Goal: Navigation & Orientation: Find specific page/section

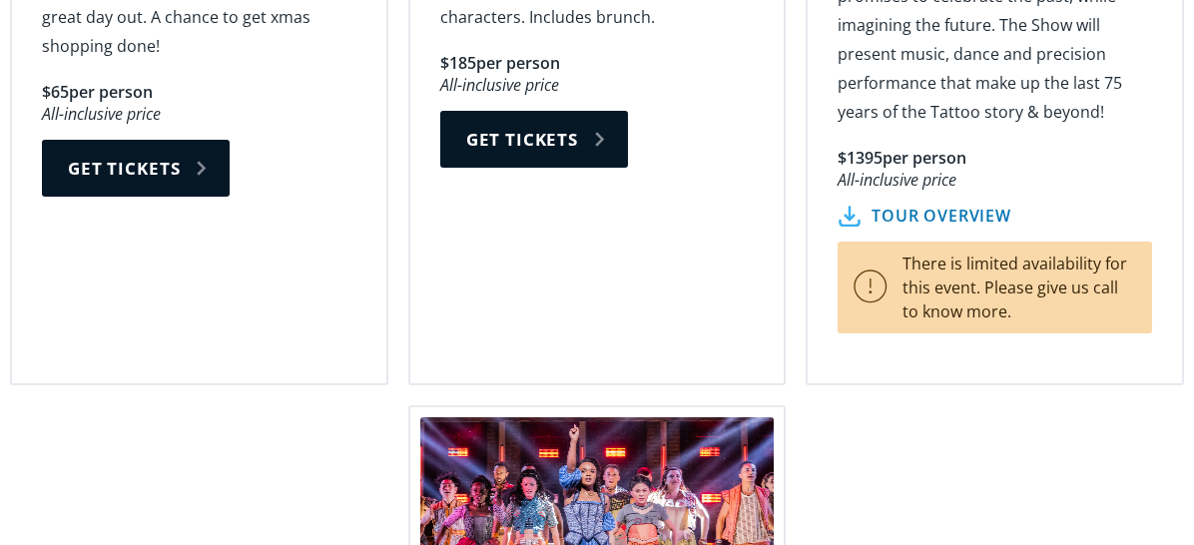
scroll to position [2995, 0]
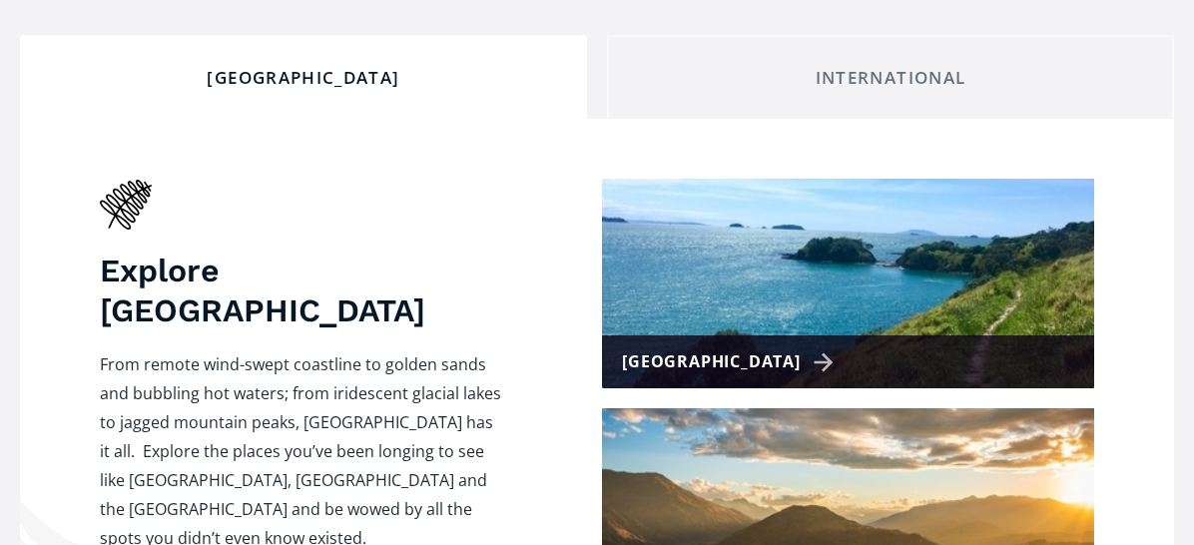
scroll to position [899, 0]
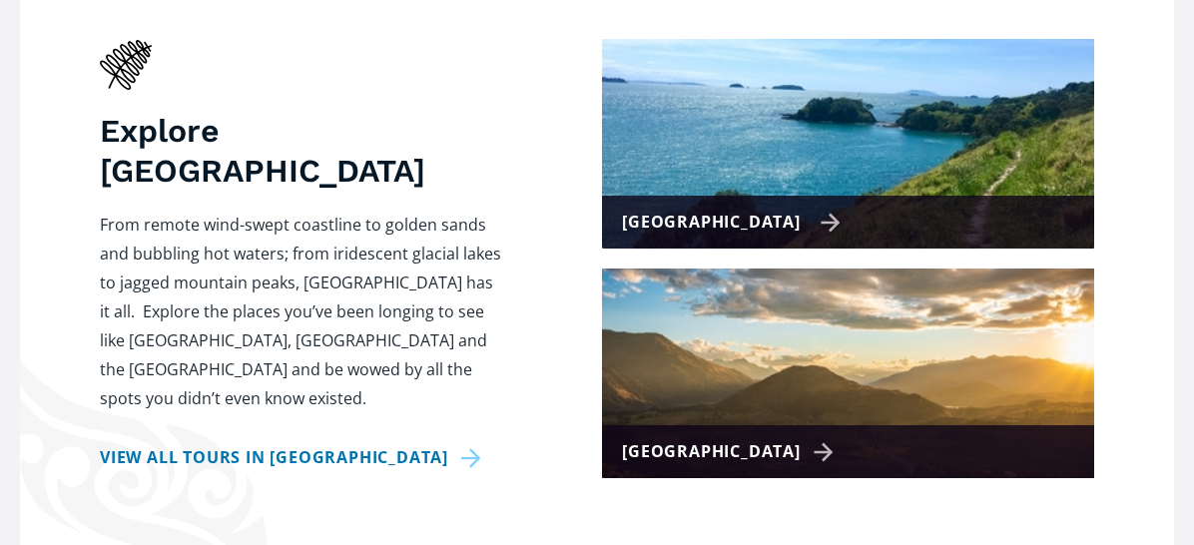
click at [786, 208] on div "[GEOGRAPHIC_DATA]" at bounding box center [731, 222] width 219 height 29
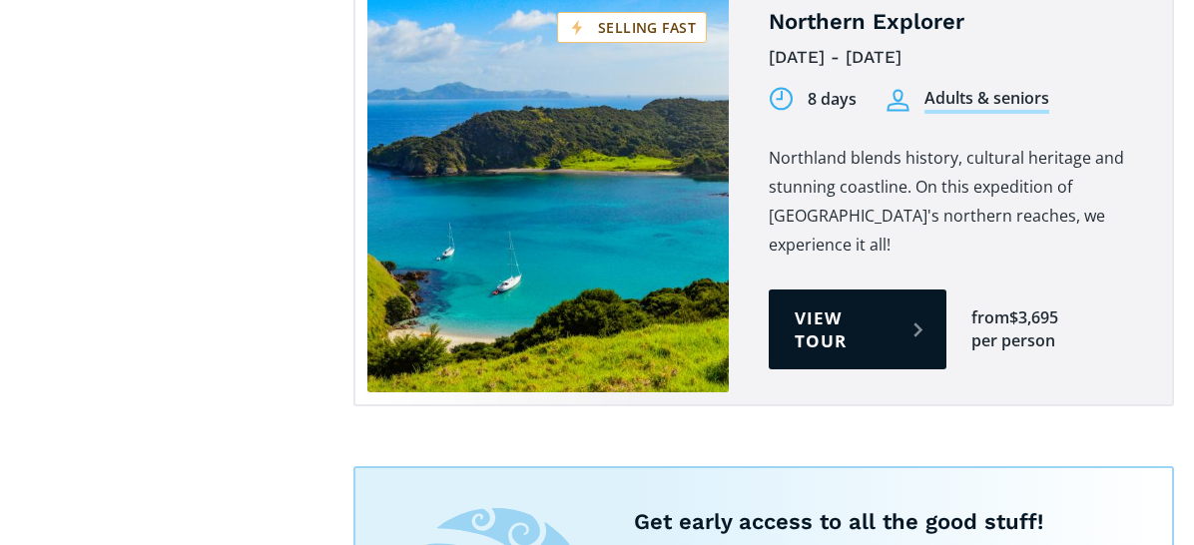
scroll to position [3994, 0]
